Goal: Check status: Check status

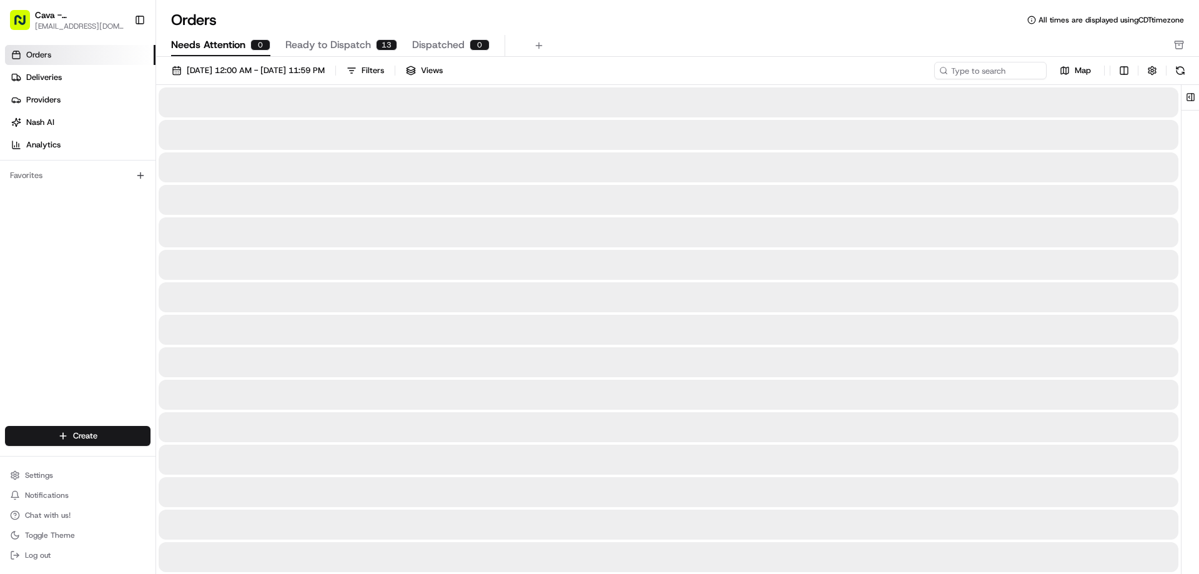
click at [220, 47] on span "Needs Attention" at bounding box center [208, 44] width 74 height 15
click at [315, 44] on span "Ready to Dispatch" at bounding box center [328, 44] width 86 height 15
click at [210, 49] on span "Needs Attention" at bounding box center [208, 44] width 74 height 15
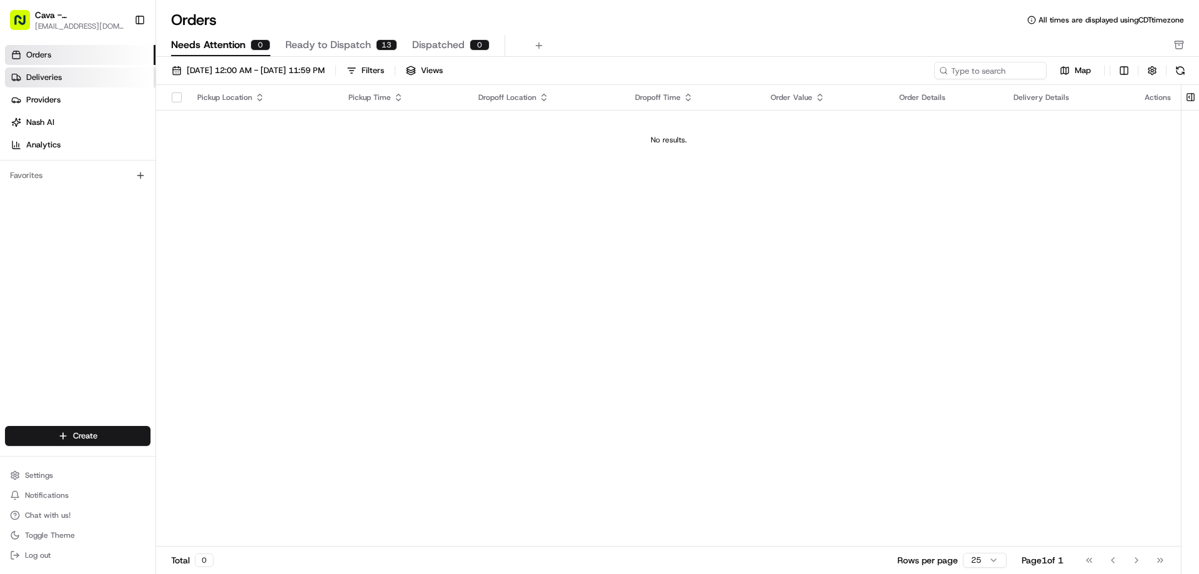
click at [73, 79] on link "Deliveries" at bounding box center [80, 77] width 150 height 20
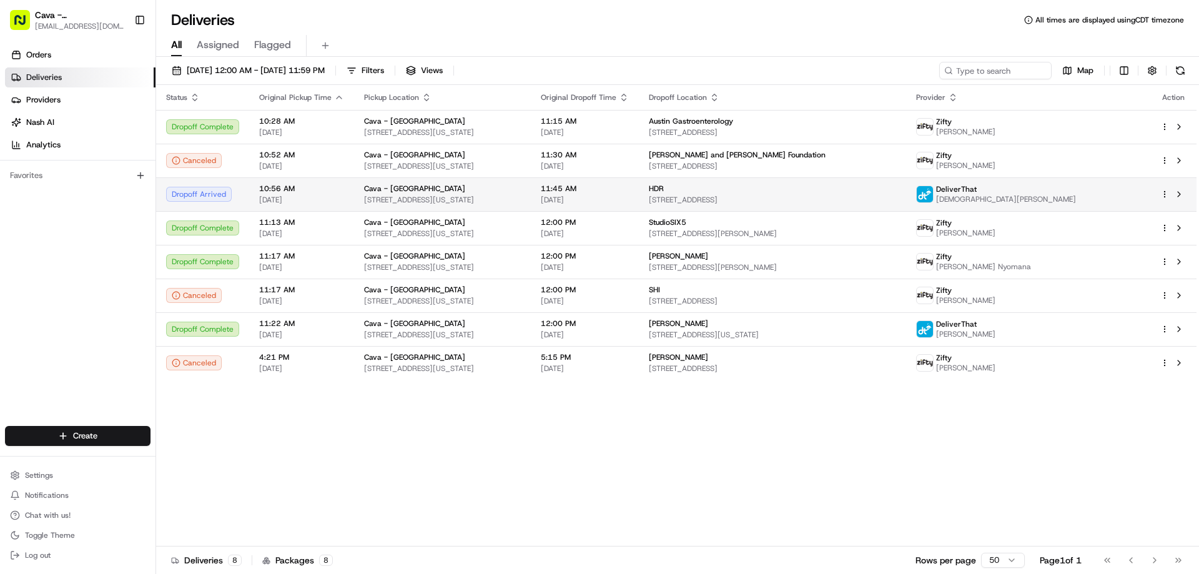
click at [521, 204] on span "[STREET_ADDRESS][US_STATE]" at bounding box center [442, 200] width 157 height 10
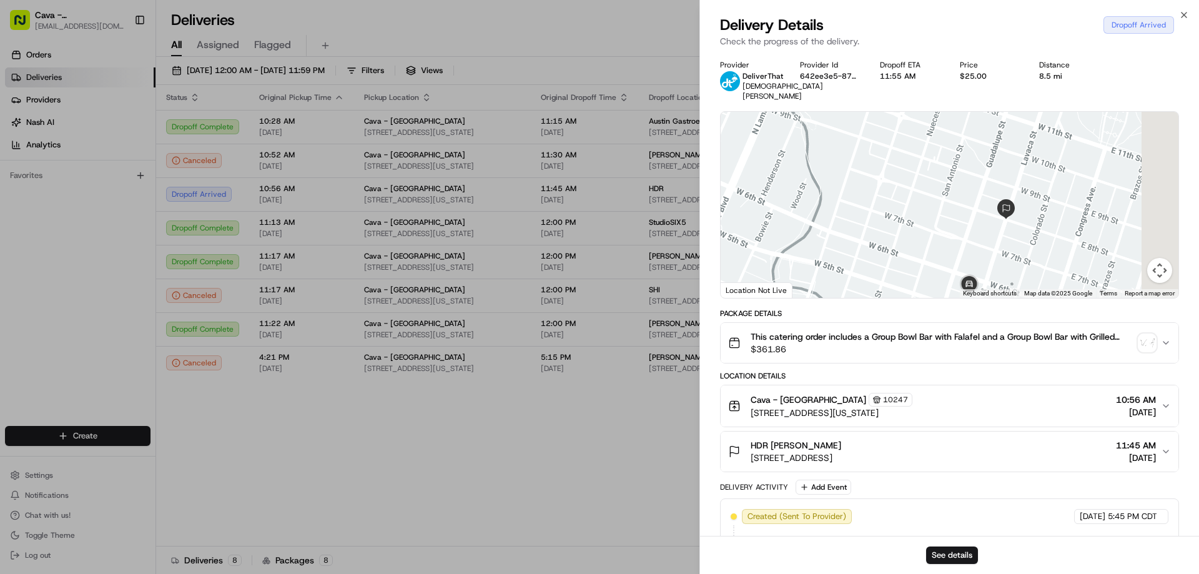
drag, startPoint x: 1096, startPoint y: 250, endPoint x: 1005, endPoint y: 255, distance: 91.3
click at [1005, 255] on div at bounding box center [949, 205] width 458 height 186
